Goal: Task Accomplishment & Management: Manage account settings

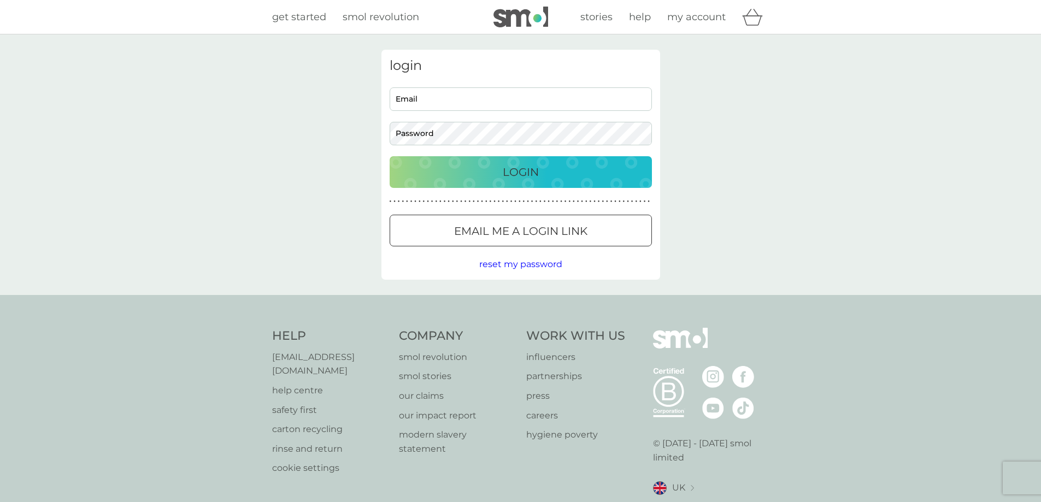
type input "[EMAIL_ADDRESS][DOMAIN_NAME]"
click at [482, 182] on button "Login" at bounding box center [520, 172] width 262 height 32
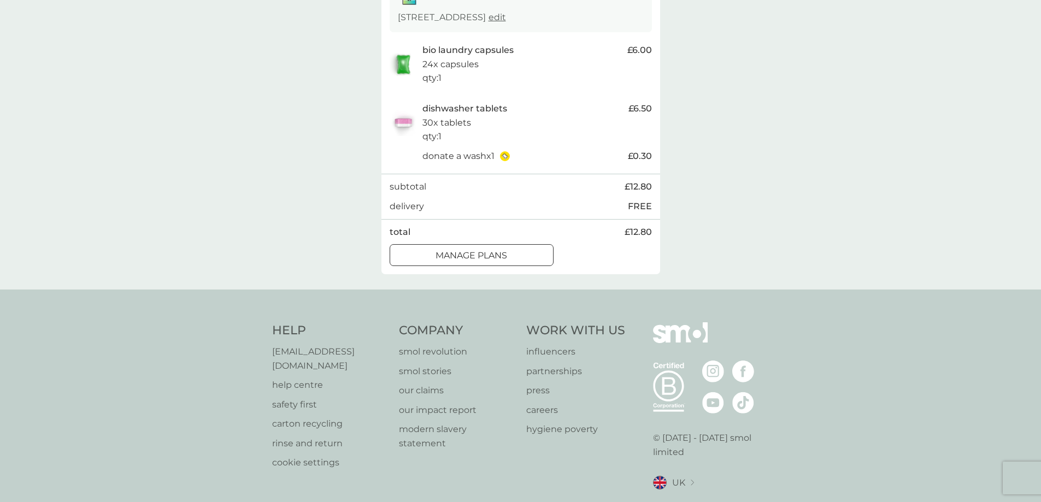
scroll to position [219, 0]
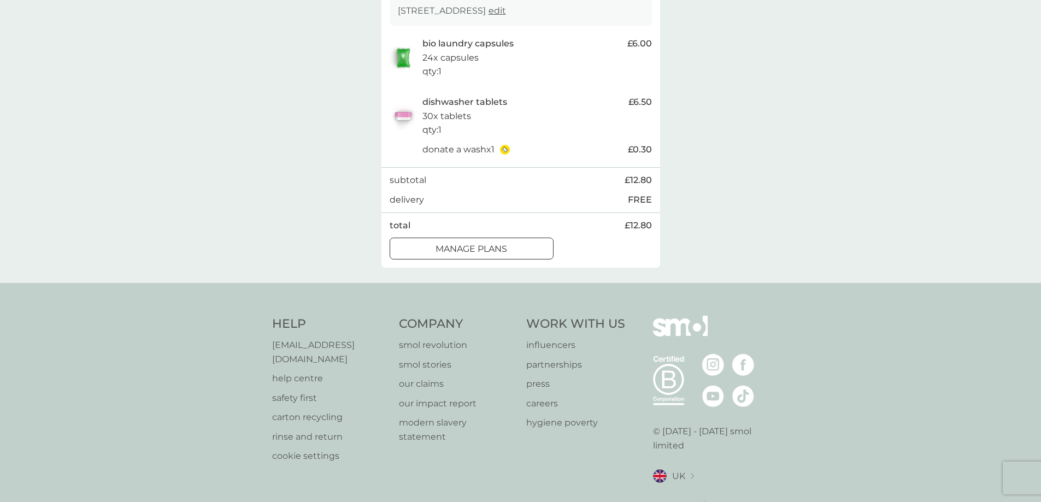
click at [486, 250] on div at bounding box center [471, 248] width 39 height 11
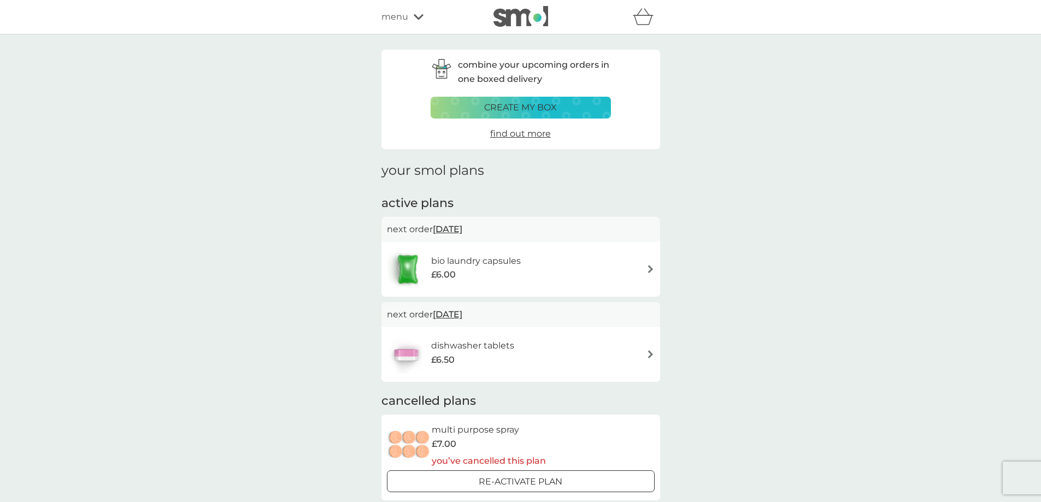
click at [651, 272] on img at bounding box center [650, 269] width 8 height 8
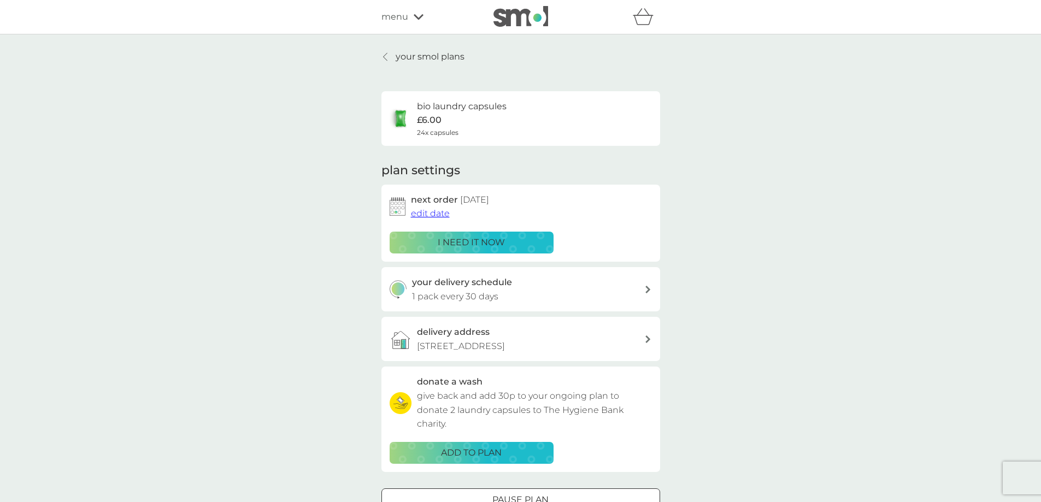
click at [646, 291] on icon at bounding box center [647, 290] width 5 height 8
select select "28"
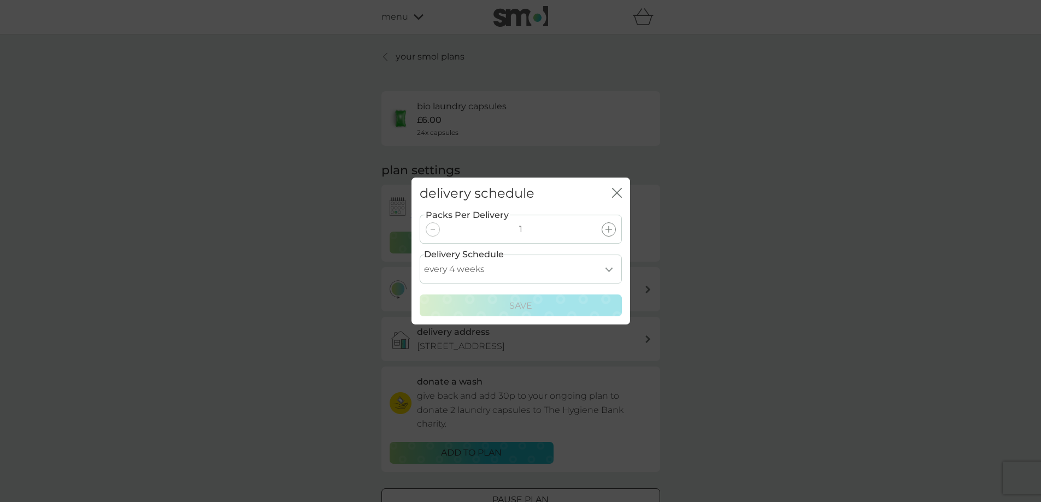
click at [610, 192] on div "delivery schedule close" at bounding box center [520, 194] width 219 height 32
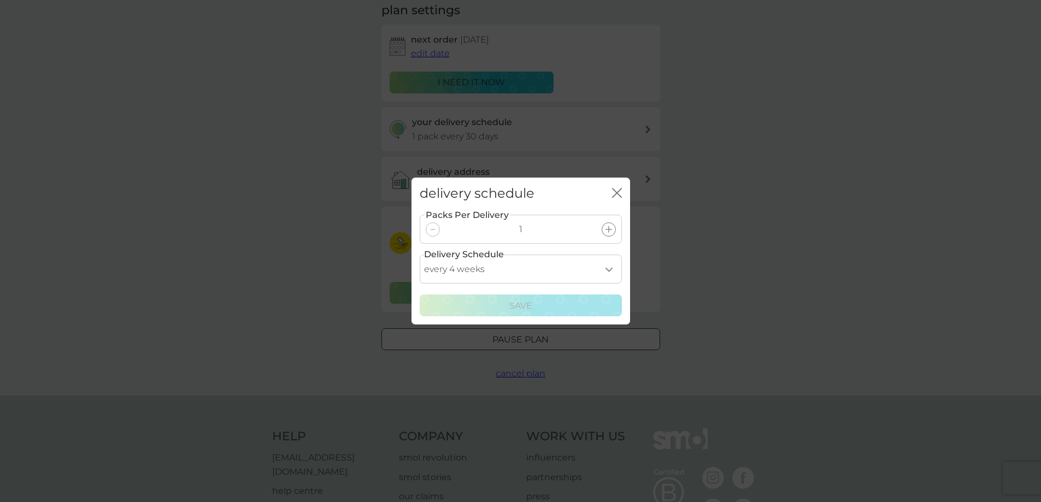
scroll to position [273, 0]
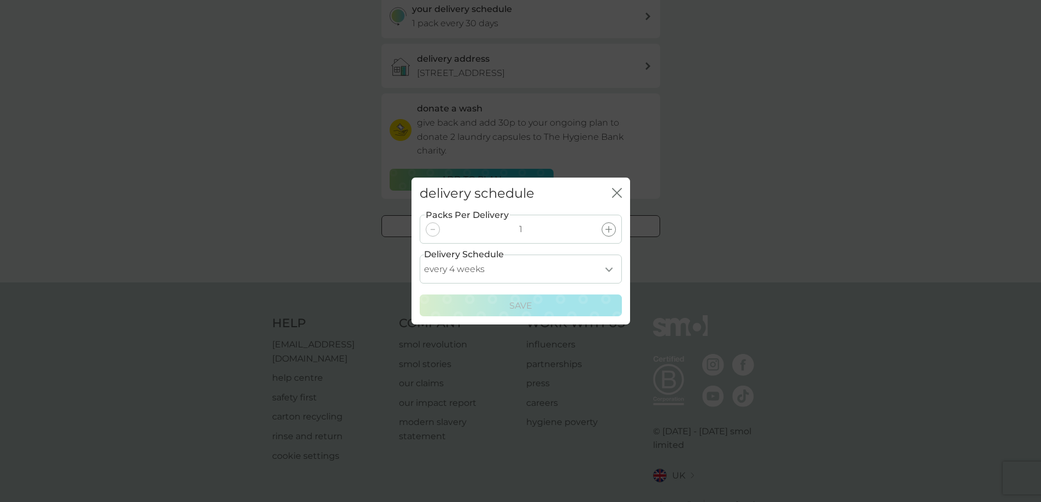
click at [614, 190] on icon "close" at bounding box center [614, 192] width 4 height 9
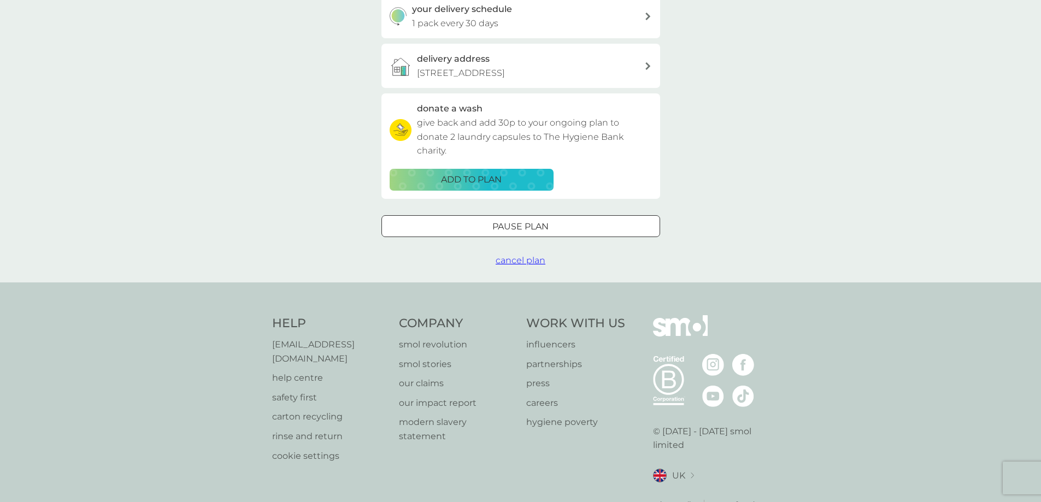
scroll to position [267, 0]
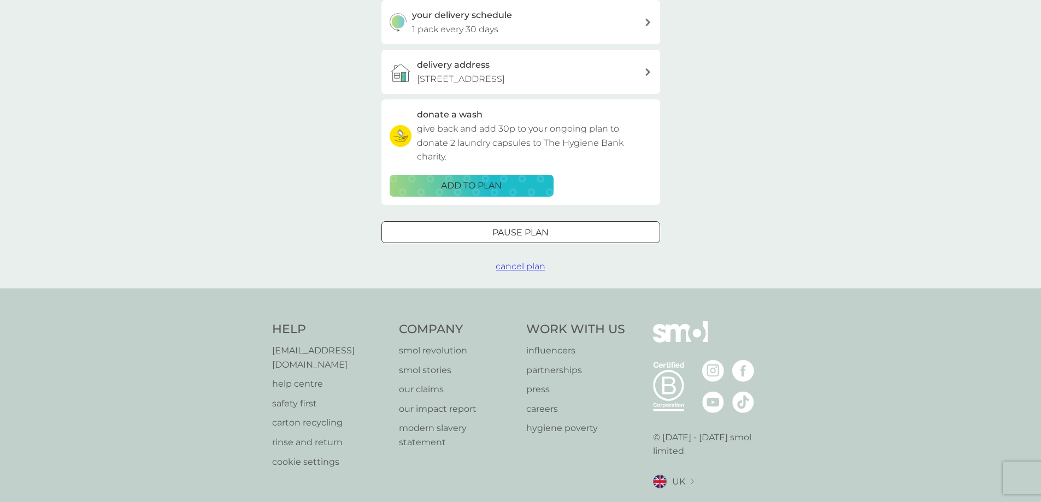
click at [538, 234] on div at bounding box center [520, 232] width 39 height 11
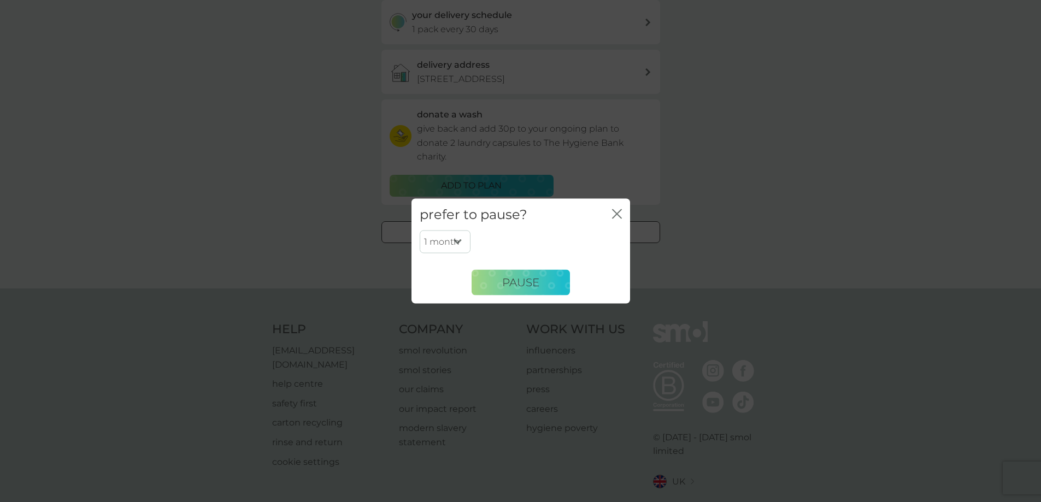
click at [457, 241] on select "1 month 2 months 3 months 4 months 5 months 6 months" at bounding box center [445, 242] width 51 height 23
select select "6"
click at [420, 231] on select "1 month 2 months 3 months 4 months 5 months 6 months" at bounding box center [445, 242] width 51 height 23
click at [524, 282] on span "Pause" at bounding box center [520, 282] width 37 height 13
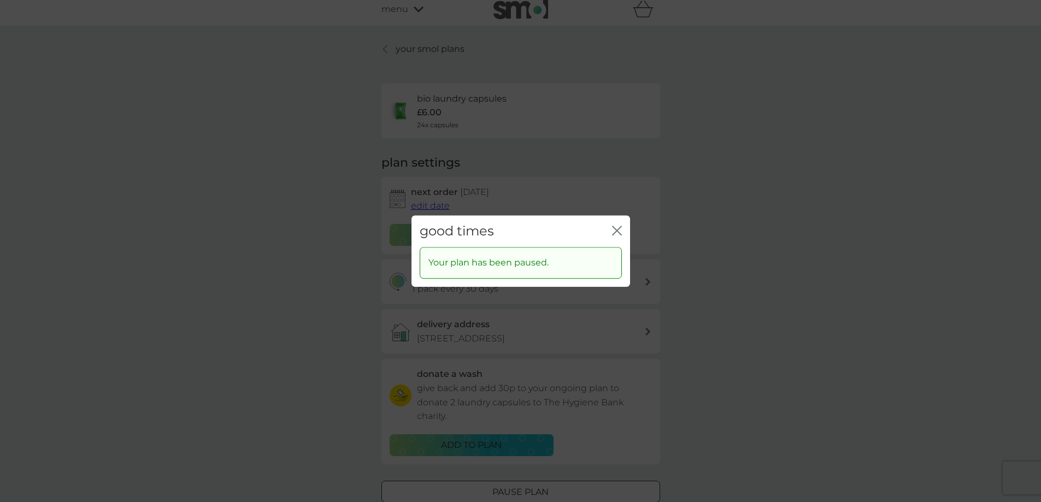
scroll to position [0, 0]
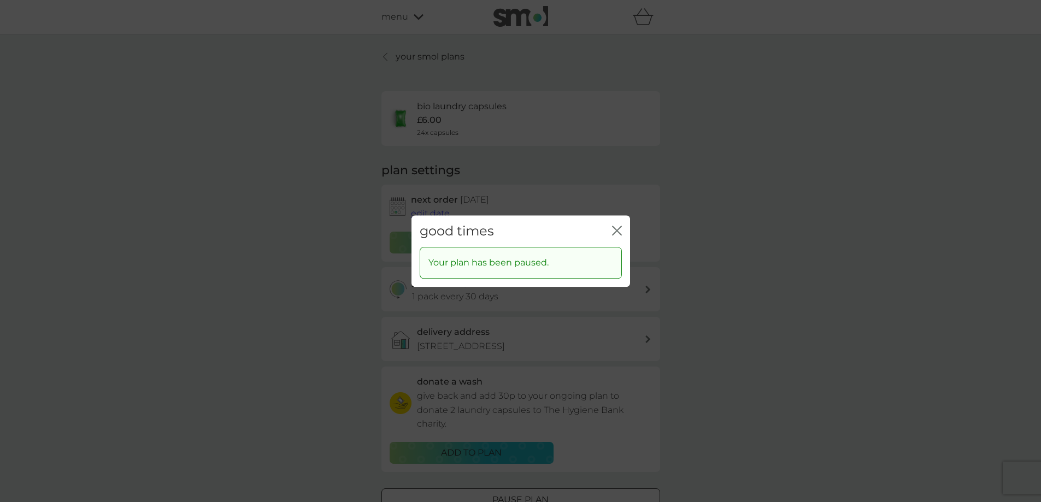
click at [618, 232] on icon "close" at bounding box center [619, 230] width 4 height 9
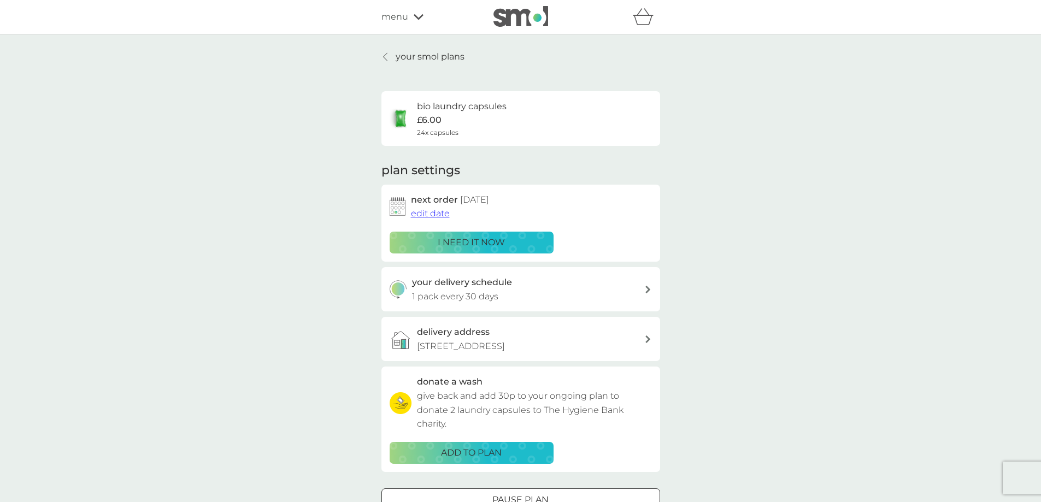
click at [433, 55] on p "your smol plans" at bounding box center [430, 57] width 69 height 14
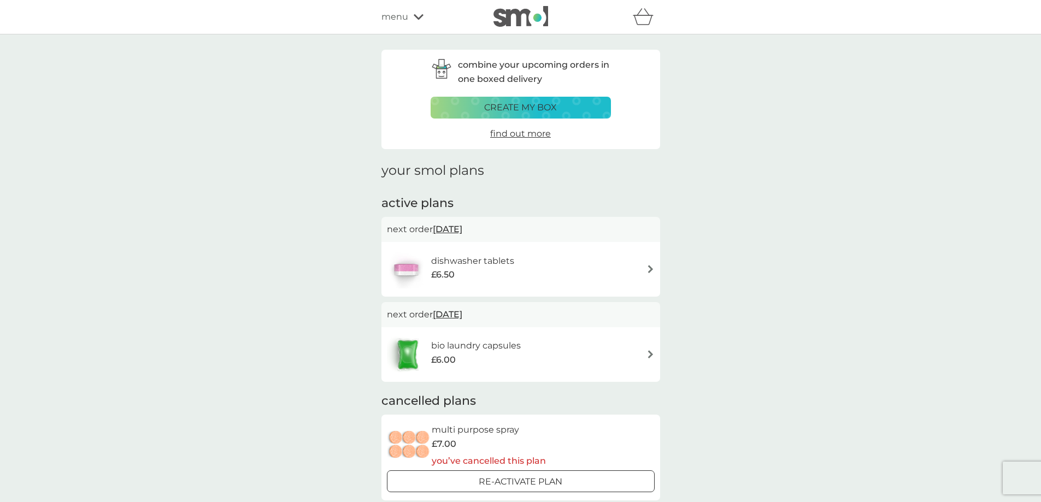
click at [653, 271] on img at bounding box center [650, 269] width 8 height 8
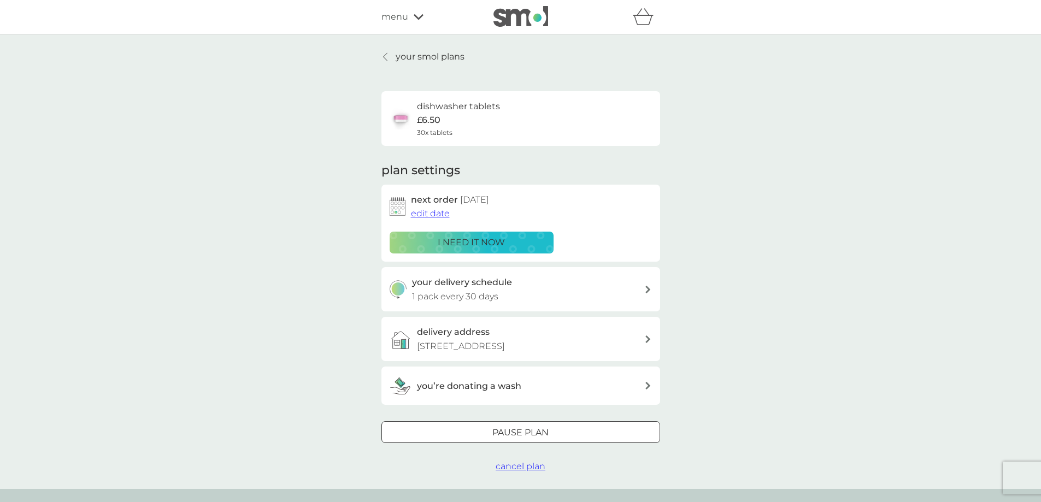
click at [522, 436] on div at bounding box center [520, 432] width 39 height 11
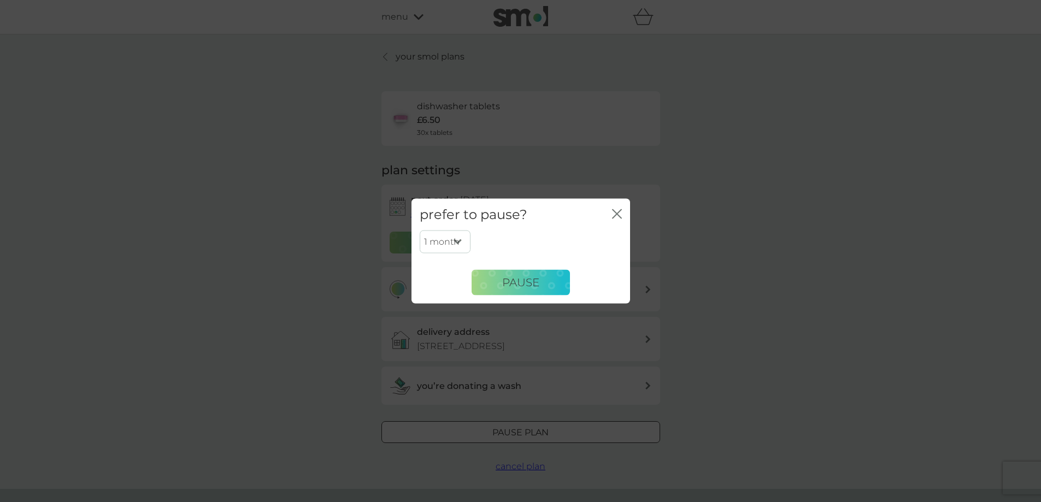
click at [457, 238] on select "1 month 2 months 3 months 4 months 5 months 6 months" at bounding box center [445, 242] width 51 height 23
select select "6"
click at [420, 231] on select "1 month 2 months 3 months 4 months 5 months 6 months" at bounding box center [445, 242] width 51 height 23
click at [528, 282] on span "Pause" at bounding box center [520, 282] width 37 height 13
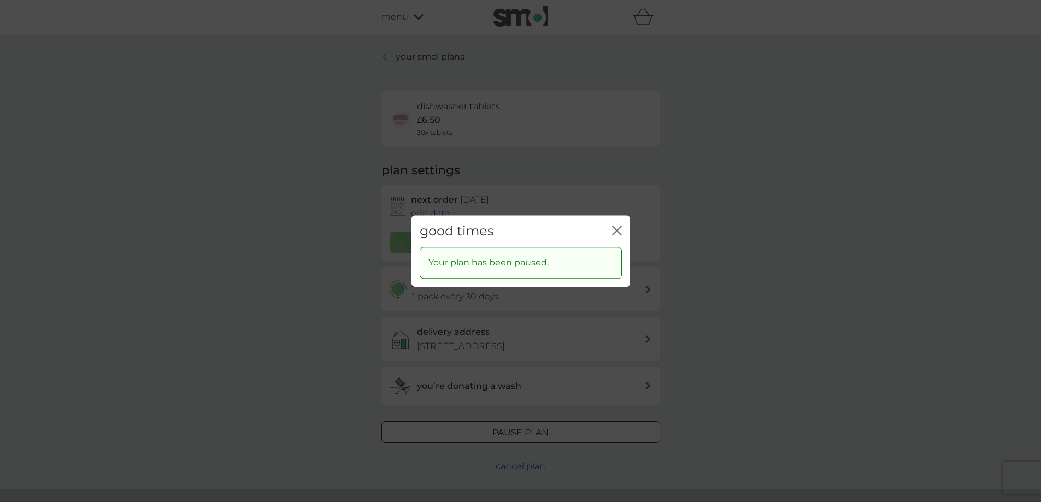
click at [617, 232] on icon "close" at bounding box center [617, 231] width 10 height 10
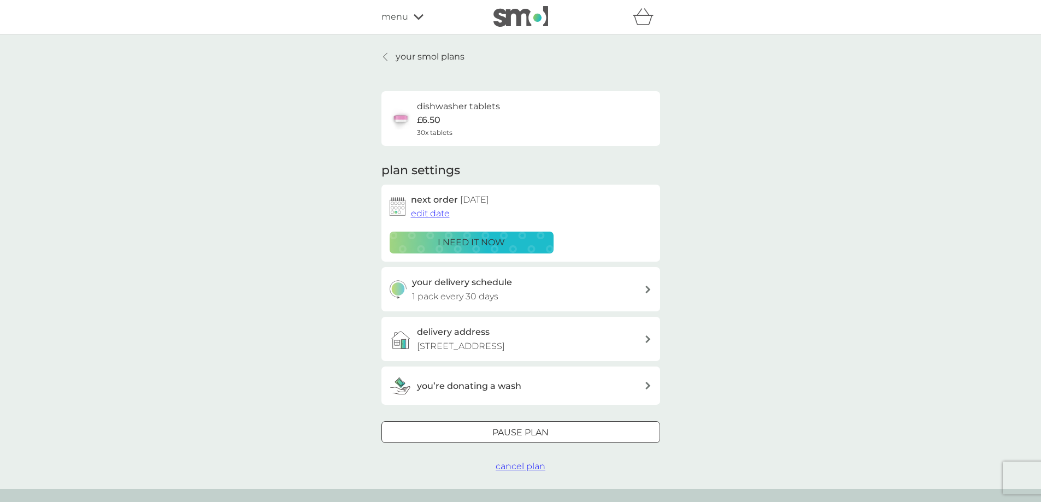
click at [536, 466] on span "cancel plan" at bounding box center [520, 466] width 50 height 10
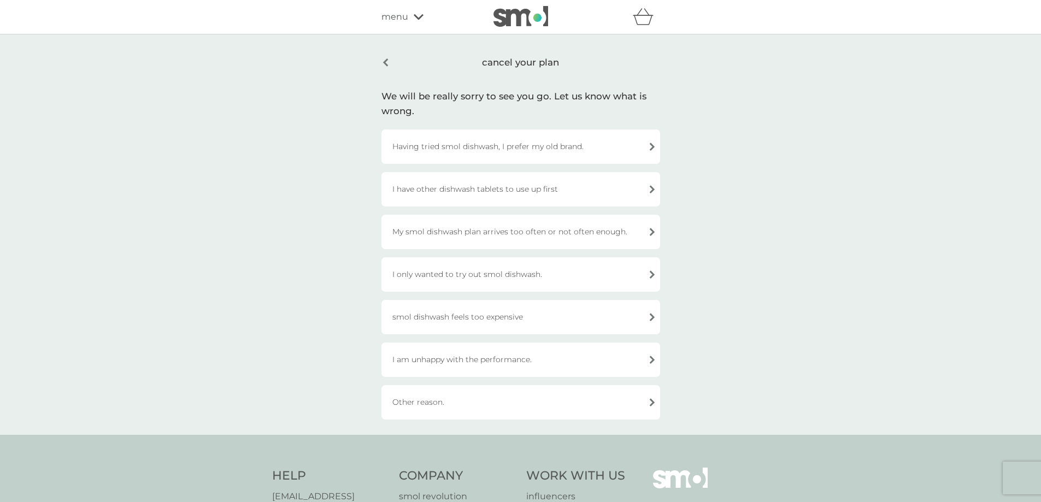
click at [651, 147] on div "Having tried smol dishwash, I prefer my old brand." at bounding box center [520, 146] width 279 height 34
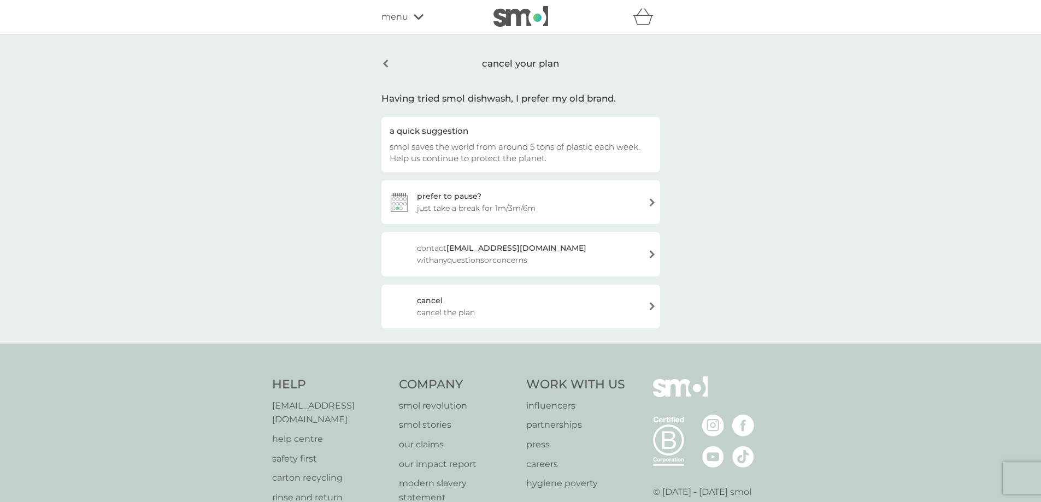
click at [651, 304] on div "cancel cancel the plan" at bounding box center [520, 307] width 279 height 44
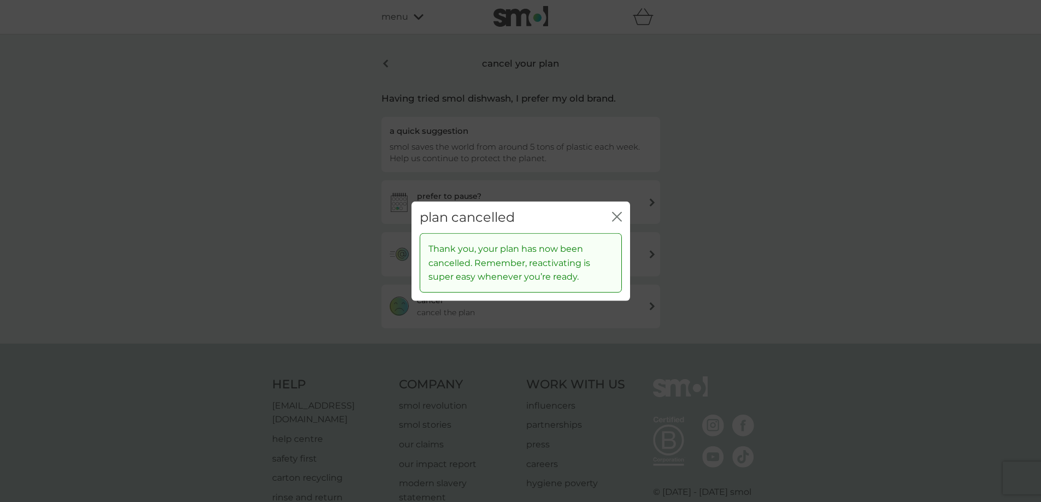
click at [617, 220] on icon "close" at bounding box center [617, 216] width 10 height 10
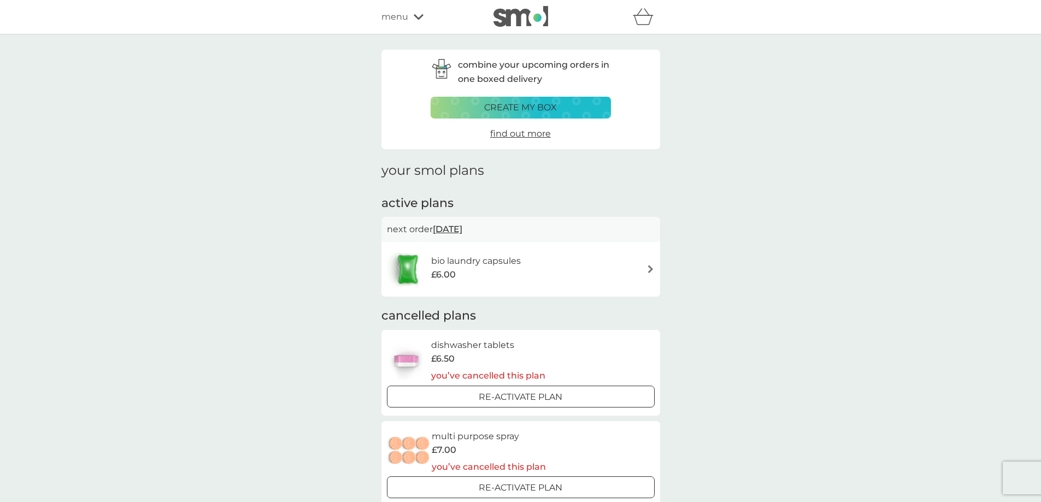
click at [647, 268] on img at bounding box center [650, 269] width 8 height 8
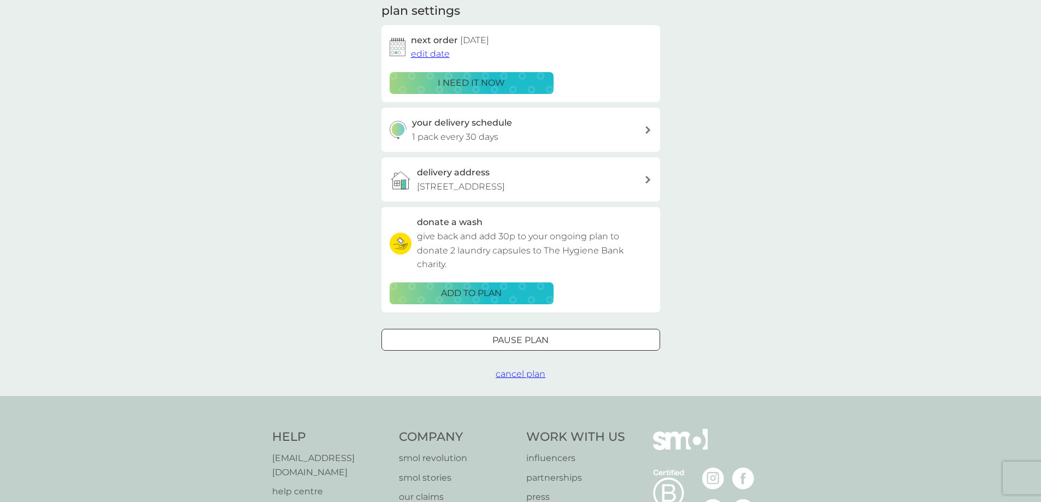
scroll to position [273, 0]
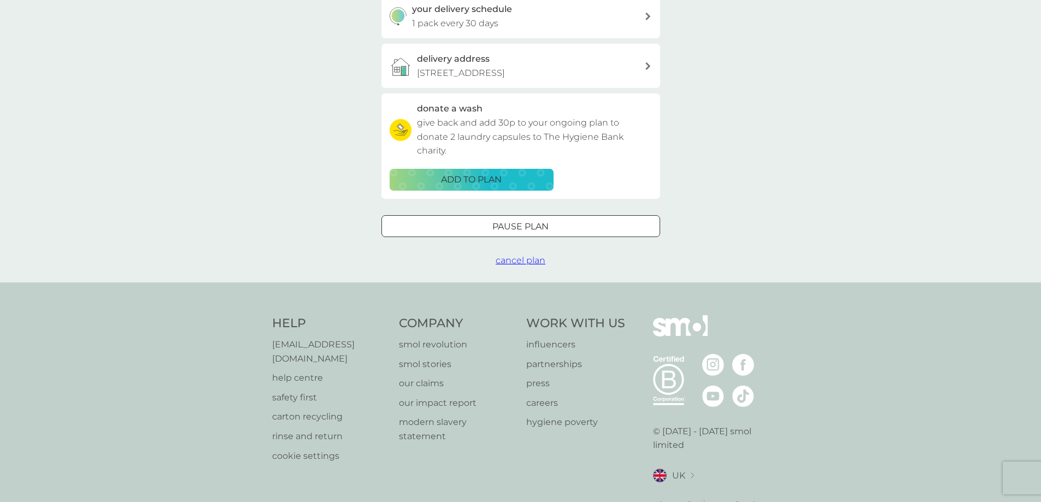
click at [532, 261] on span "cancel plan" at bounding box center [520, 260] width 50 height 10
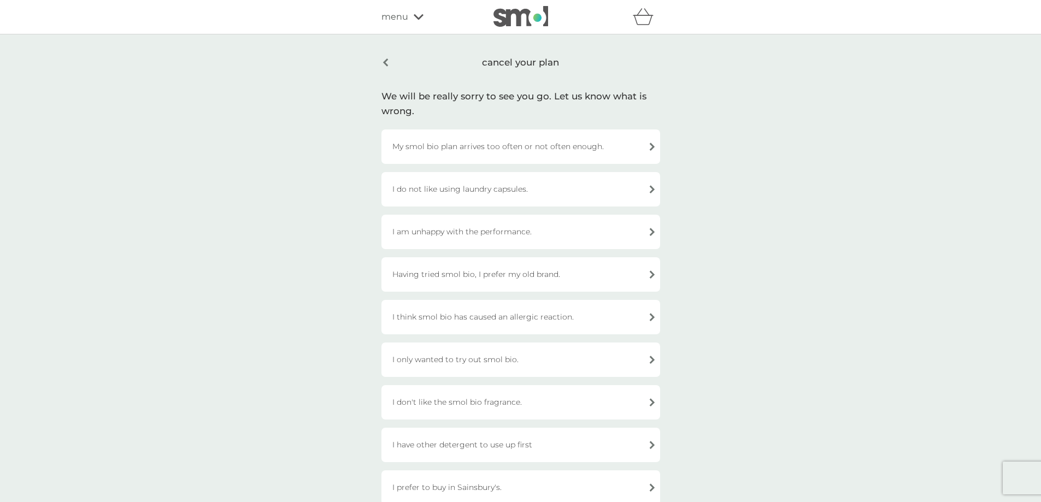
click at [652, 234] on div "I am unhappy with the performance." at bounding box center [520, 232] width 279 height 34
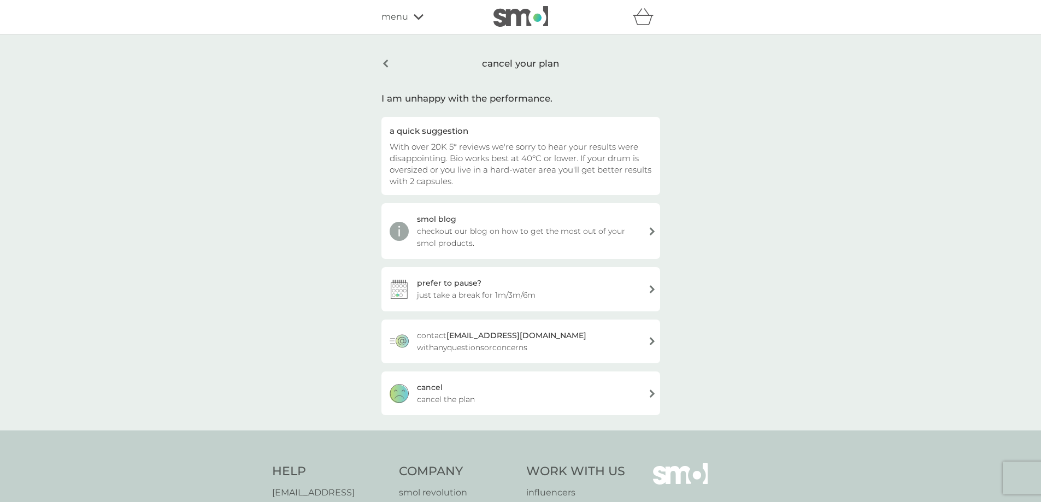
click at [650, 394] on div "cancel cancel the plan" at bounding box center [520, 393] width 279 height 44
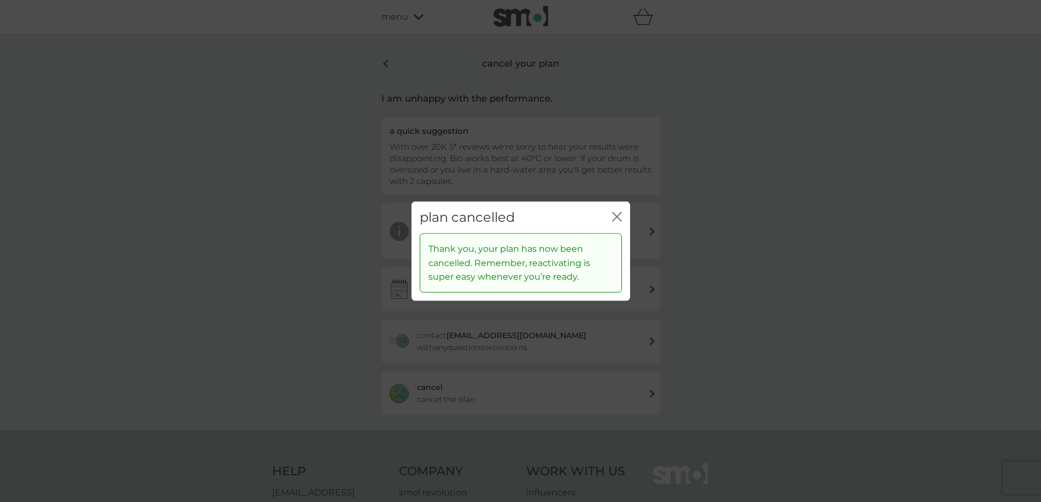
click at [617, 217] on icon "close" at bounding box center [619, 216] width 4 height 9
